Goal: Obtain resource: Obtain resource

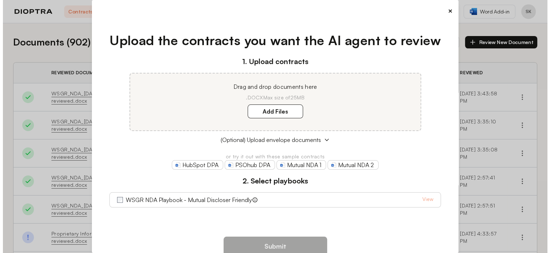
scroll to position [19, 0]
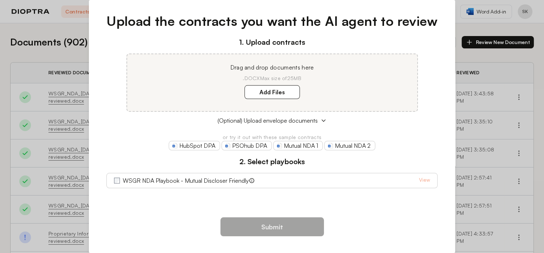
click at [415, 179] on div "WSGR NDA Playbook - Mutual Discloser Friendly View" at bounding box center [272, 180] width 316 height 9
click at [420, 179] on link "View" at bounding box center [424, 180] width 11 height 9
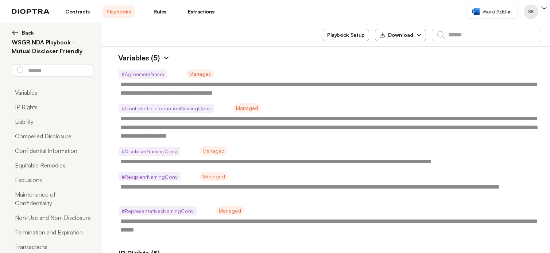
type textarea "*"
click at [534, 4] on div at bounding box center [531, 11] width 15 height 15
click at [533, 13] on button "Profile menu" at bounding box center [531, 11] width 15 height 15
click at [510, 35] on button "Profile" at bounding box center [503, 30] width 69 height 13
